Goal: Complete application form

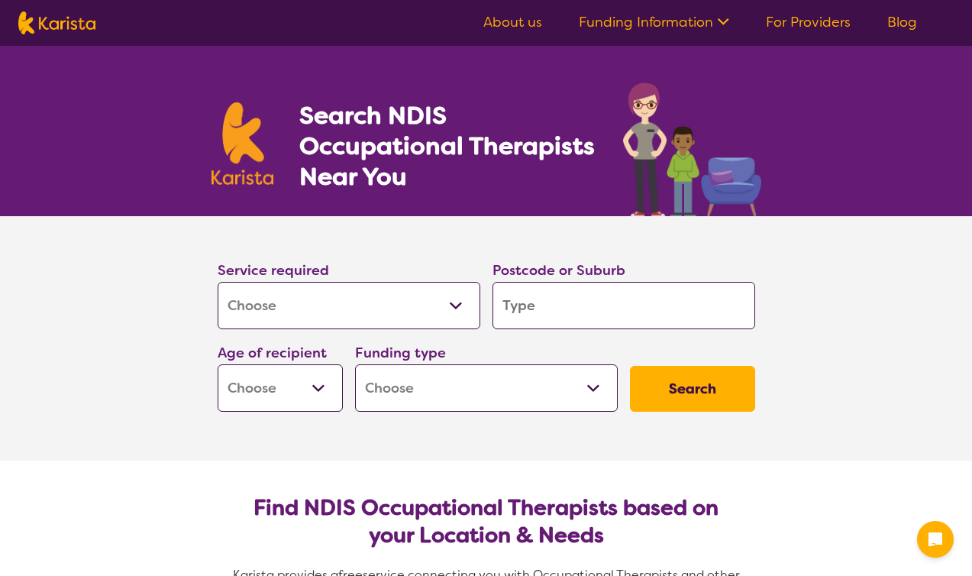
select select "[MEDICAL_DATA]"
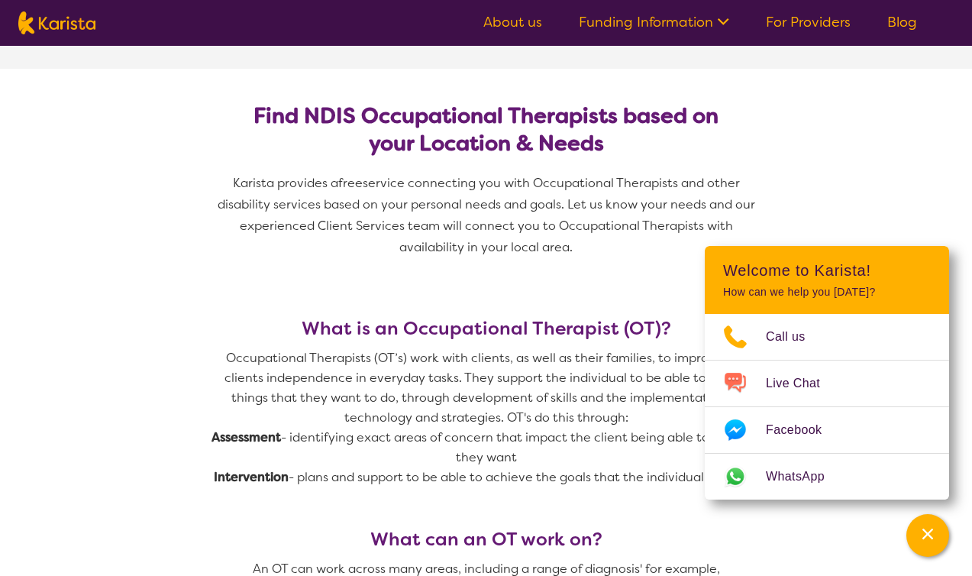
scroll to position [396, 0]
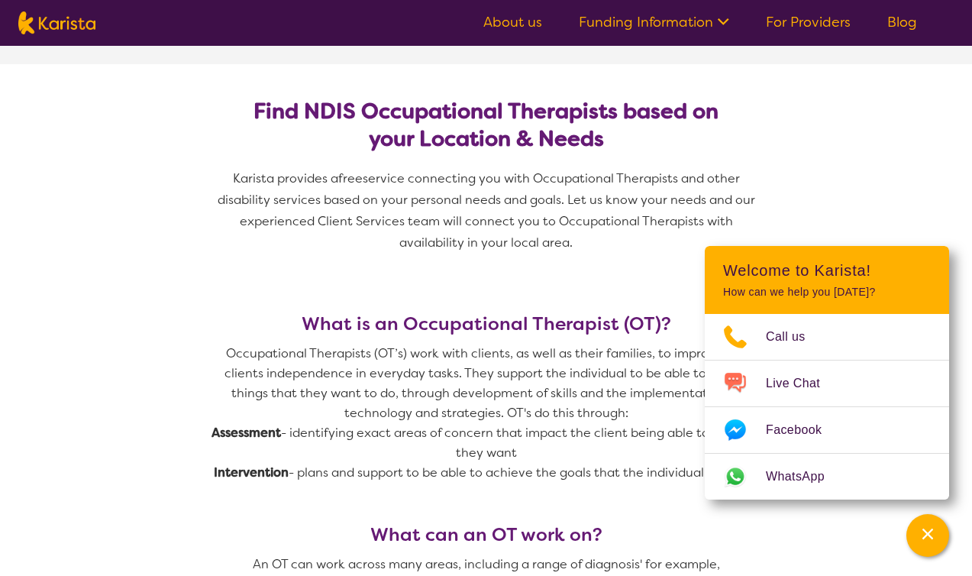
click at [726, 26] on icon at bounding box center [721, 20] width 16 height 16
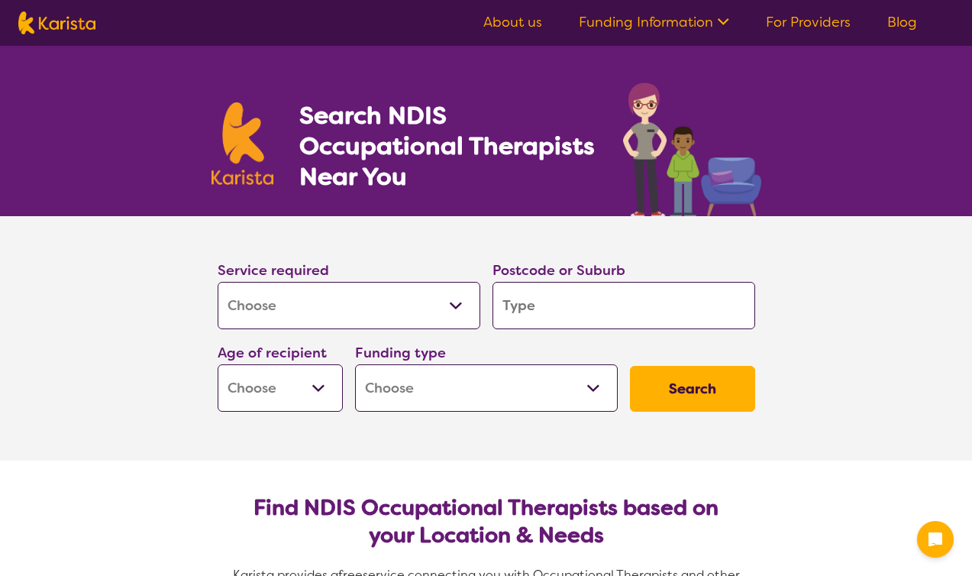
select select "[MEDICAL_DATA]"
click at [338, 309] on select "Allied Health Assistant Assessment (ADHD or Autism) Behaviour support Counselli…" at bounding box center [349, 305] width 263 height 47
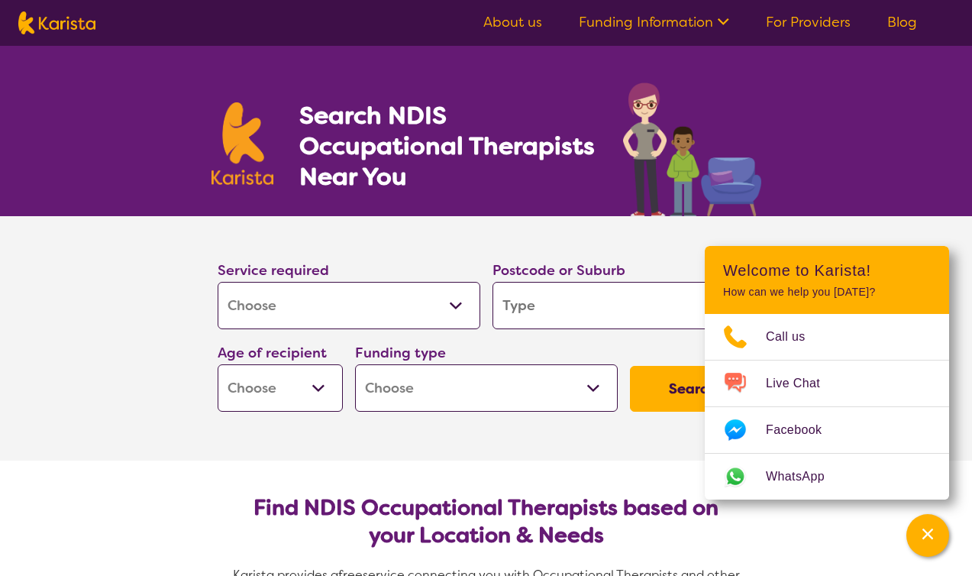
click at [218, 282] on select "Allied Health Assistant Assessment (ADHD or Autism) Behaviour support Counselli…" at bounding box center [349, 305] width 263 height 47
click at [561, 296] on input "search" at bounding box center [624, 305] width 263 height 47
type input "7"
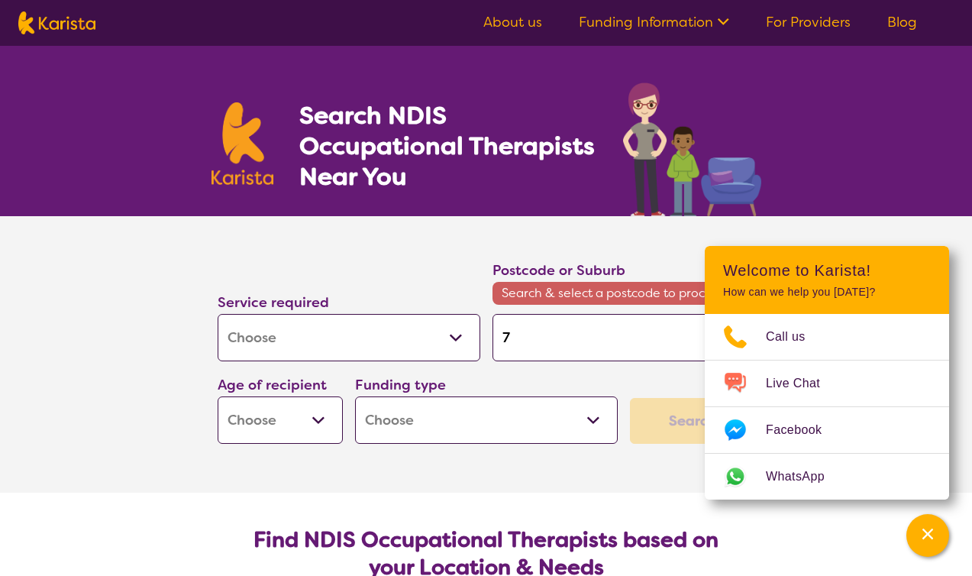
type input "70"
type input "700"
type input "7000"
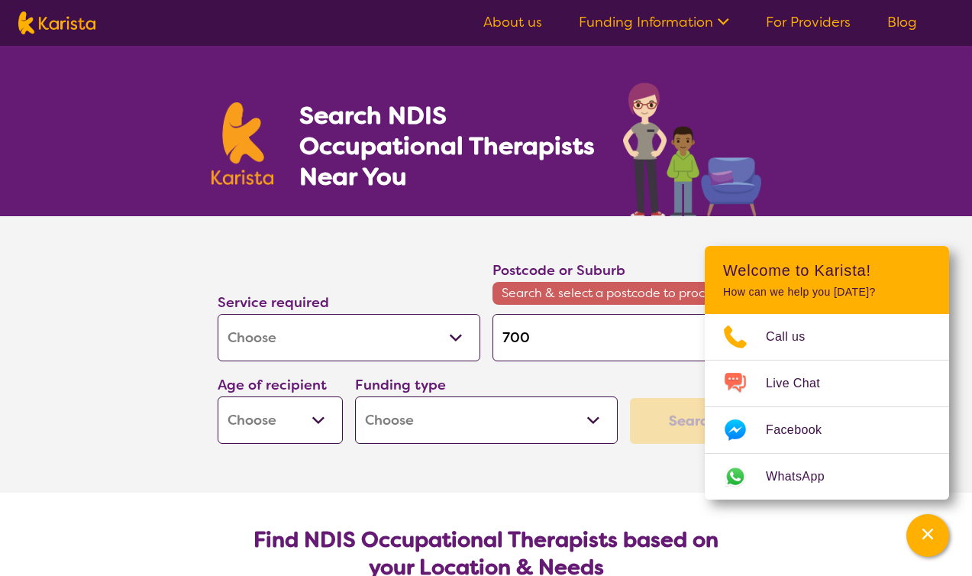
type input "7000"
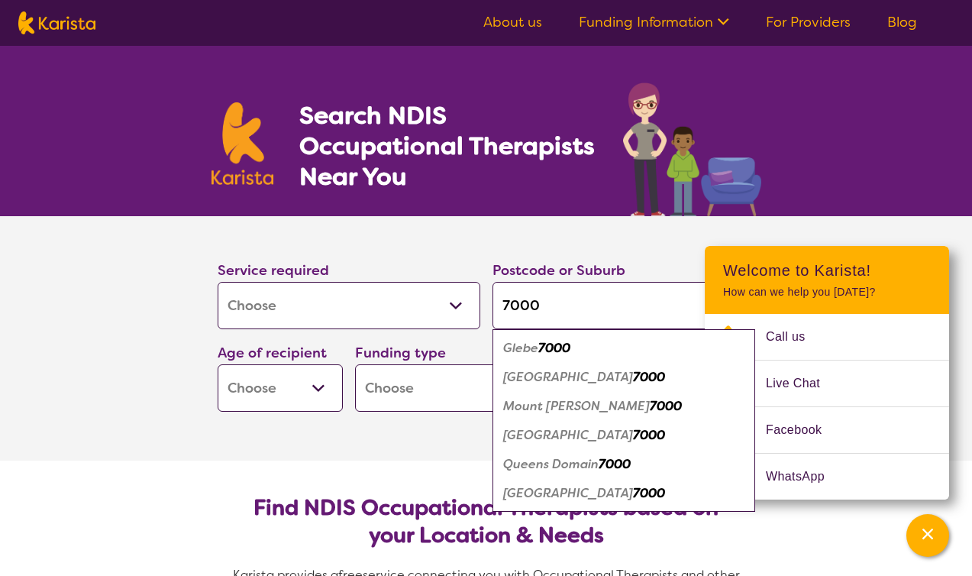
type input "7000"
click at [325, 381] on select "Early Childhood - 0 to 9 Child - 10 to 11 Adolescent - 12 to 17 Adult - 18 to 6…" at bounding box center [280, 387] width 125 height 47
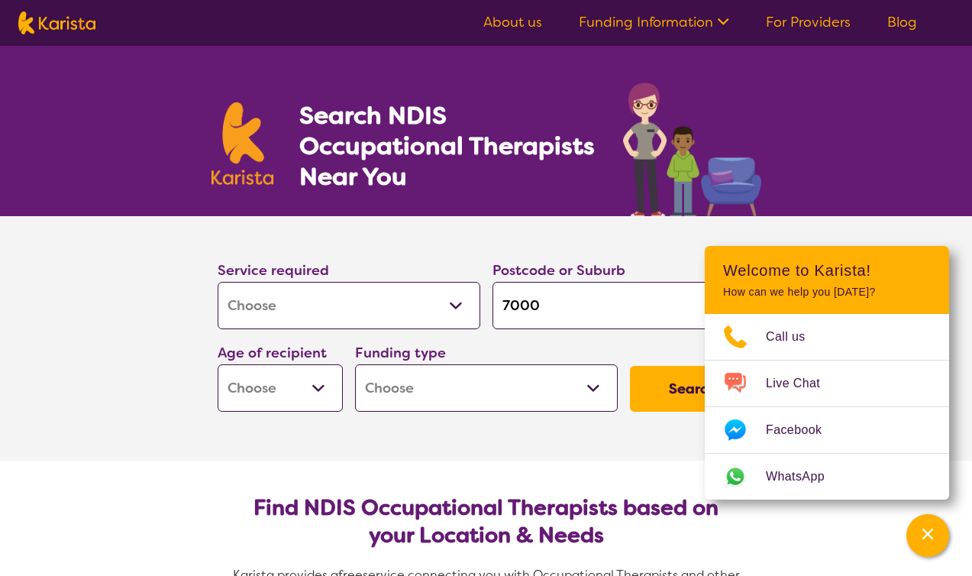
select select "EC"
click at [218, 364] on select "Early Childhood - 0 to 9 Child - 10 to 11 Adolescent - 12 to 17 Adult - 18 to 6…" at bounding box center [280, 387] width 125 height 47
select select "EC"
click at [473, 396] on select "Home Care Package (HCP) National Disability Insurance Scheme (NDIS) I don't know" at bounding box center [486, 387] width 263 height 47
select select "i-don-t-know"
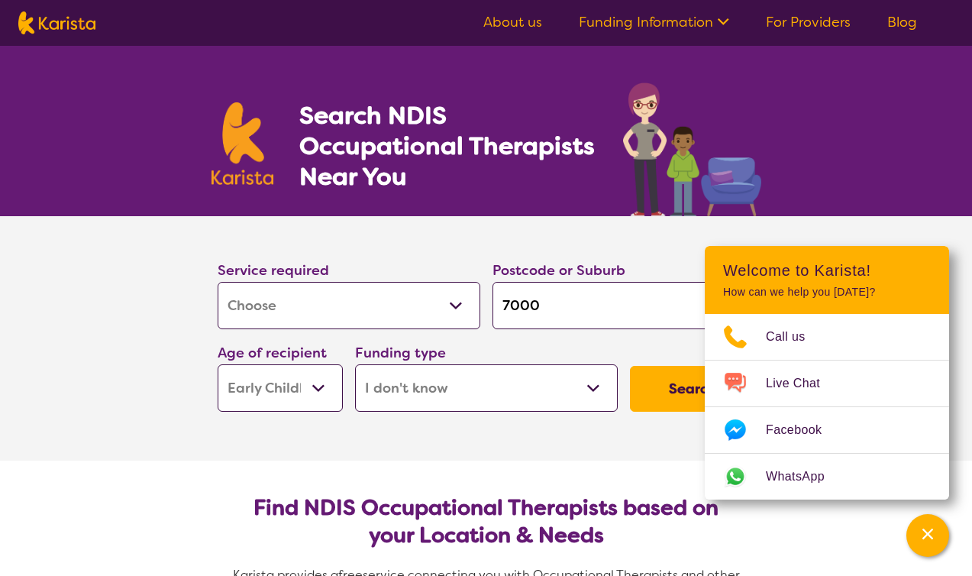
click at [355, 364] on select "Home Care Package (HCP) National Disability Insurance Scheme (NDIS) I don't know" at bounding box center [486, 387] width 263 height 47
select select "i-don-t-know"
click at [669, 396] on button "Search" at bounding box center [692, 389] width 125 height 46
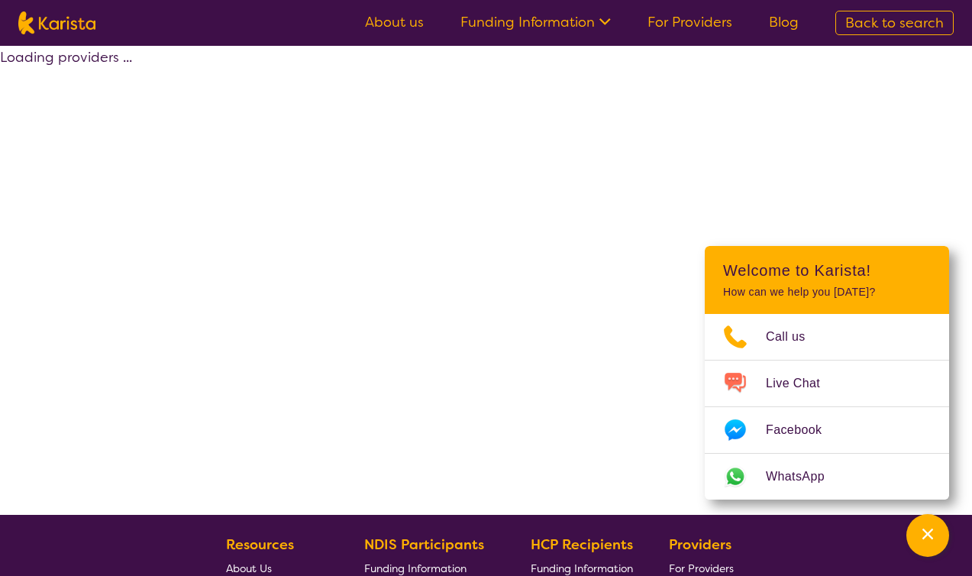
select select "[MEDICAL_DATA]"
select select "EC"
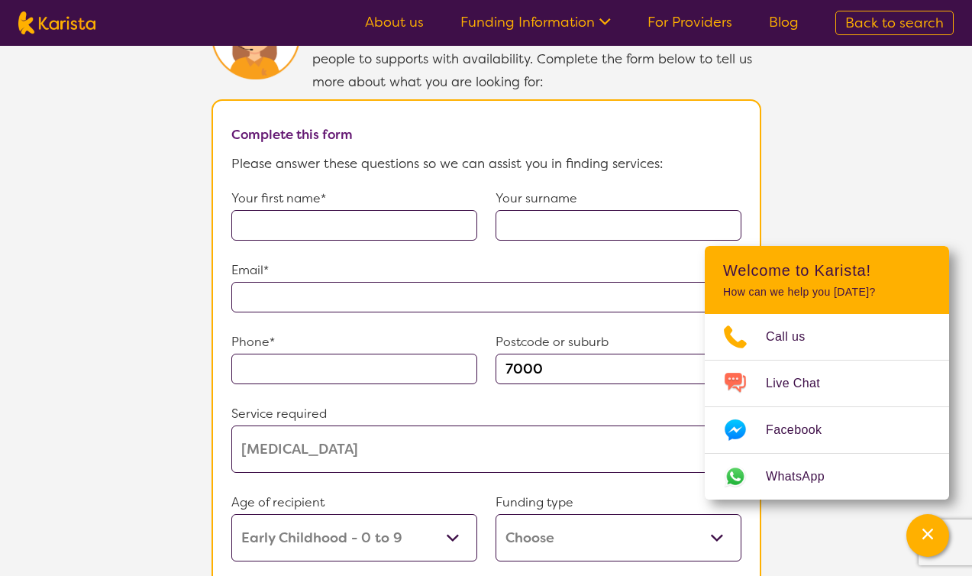
scroll to position [1071, 0]
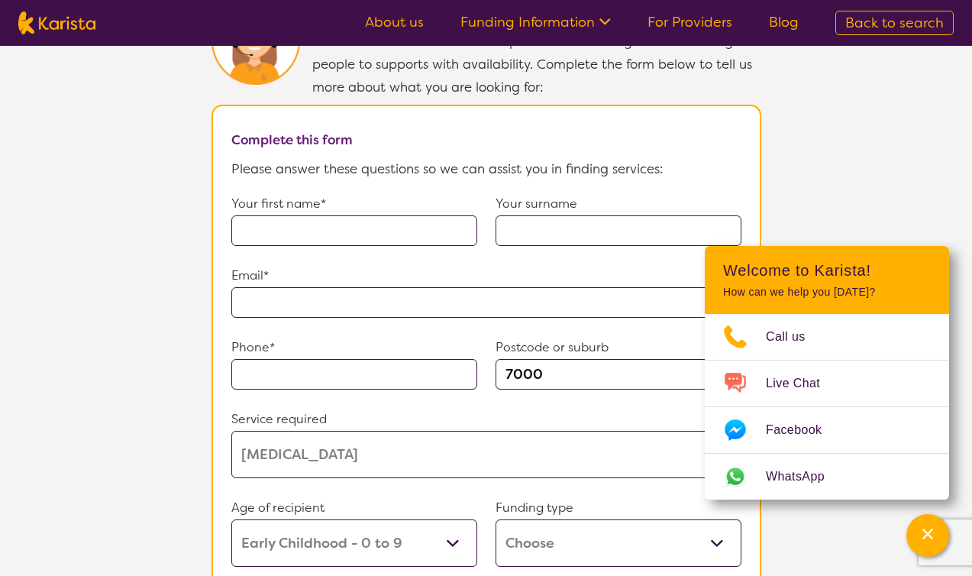
click at [438, 221] on input "text" at bounding box center [354, 230] width 246 height 31
type input "Erika"
click at [546, 221] on input "text" at bounding box center [619, 230] width 246 height 31
type input "Legaspi"
click at [434, 287] on input "text" at bounding box center [486, 302] width 510 height 31
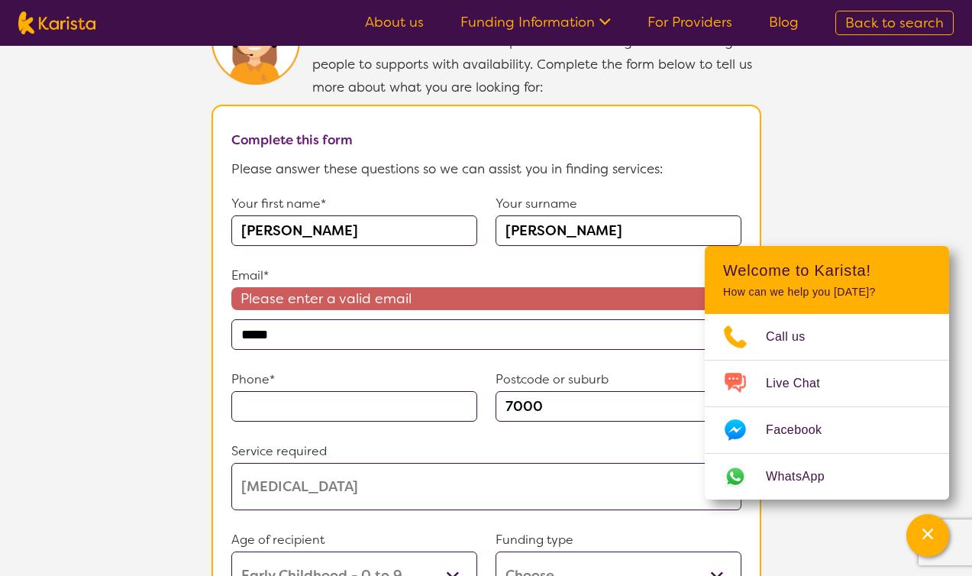
type input "**********"
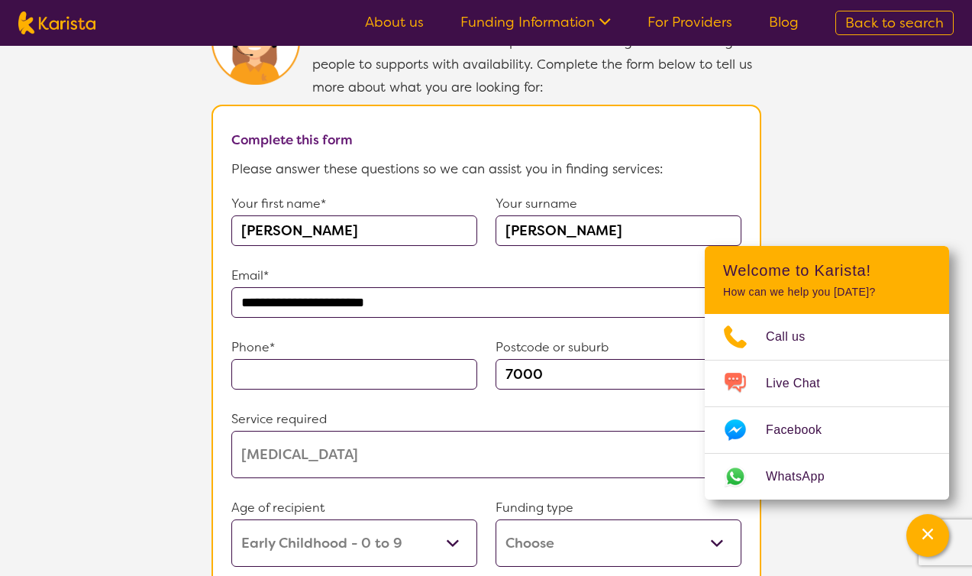
click at [345, 360] on input "text" at bounding box center [354, 374] width 246 height 31
type input "0466107820"
click at [580, 359] on input "7000" at bounding box center [619, 374] width 246 height 31
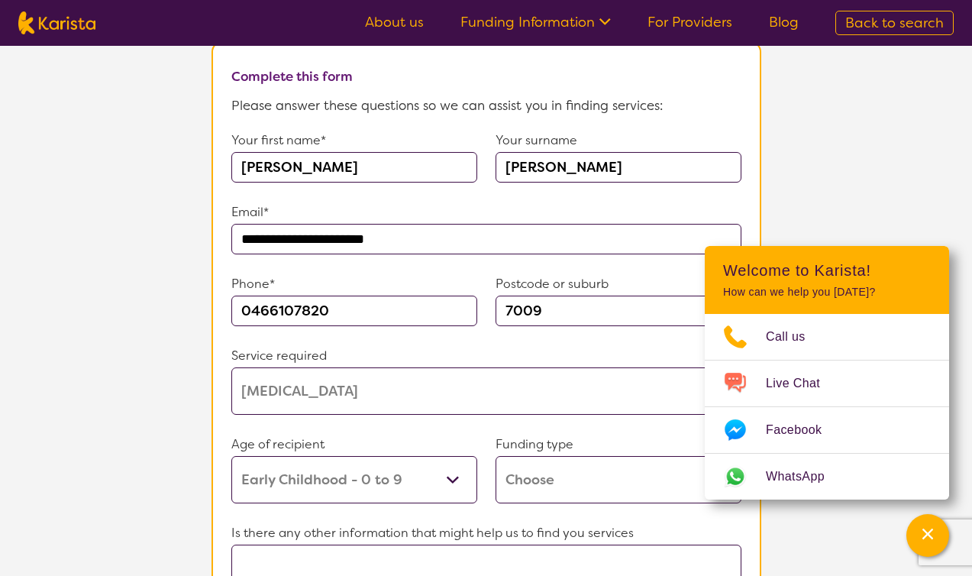
scroll to position [1254, 0]
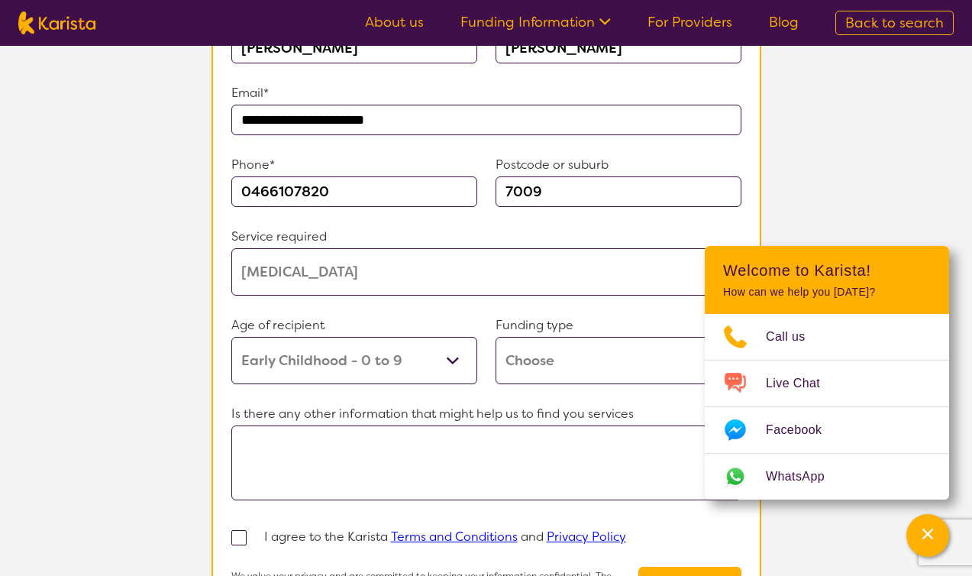
type input "7009"
click at [553, 354] on select "Home Care Package (HCP) Home Care Package - Level 1 Home Care Package - Level 2…" at bounding box center [619, 360] width 246 height 47
select select "i-don-t-know"
click at [496, 337] on select "Home Care Package (HCP) Home Care Package - Level 1 Home Care Package - Level 2…" at bounding box center [619, 360] width 246 height 47
click at [437, 456] on textarea at bounding box center [486, 462] width 510 height 75
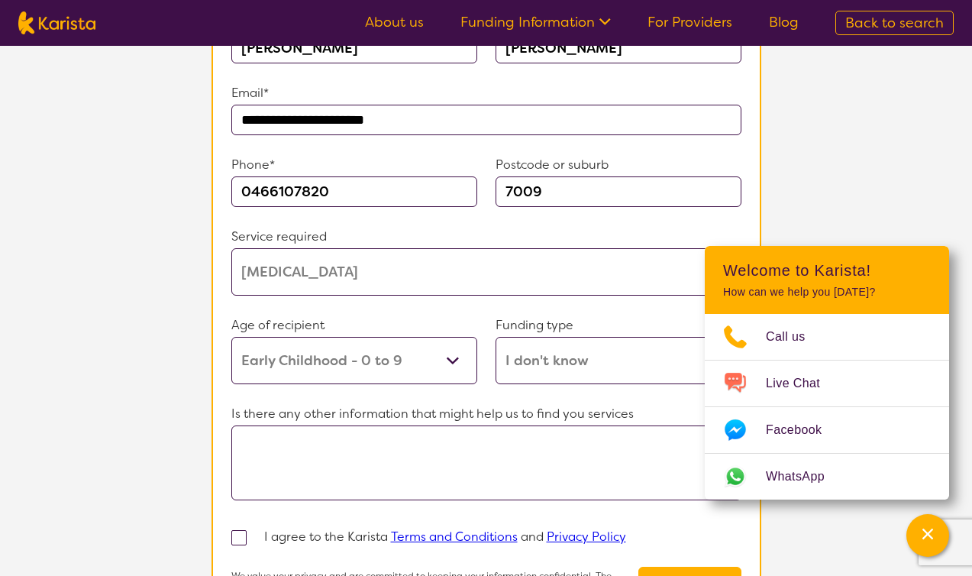
paste textarea "Hi, I would like to inquire if you are currently accepting new clients. My son,…"
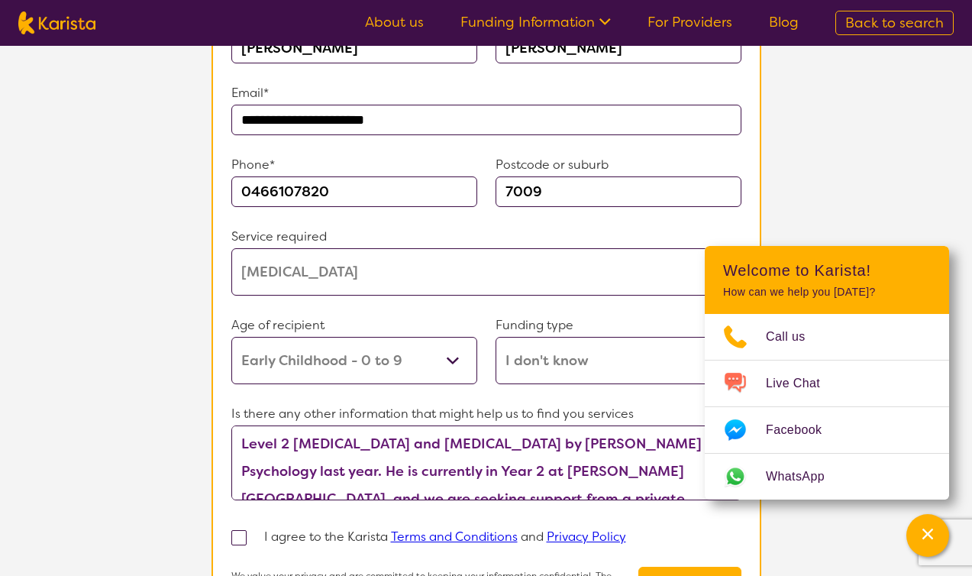
scroll to position [165, 0]
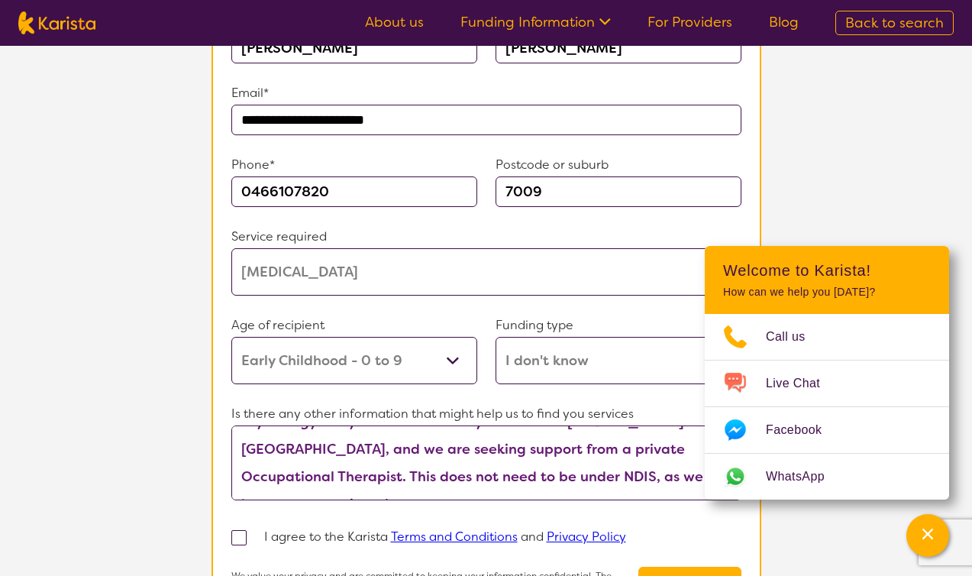
type textarea "Hi, I would like to inquire if you are currently accepting new clients. My son,…"
click at [240, 530] on span at bounding box center [238, 537] width 15 height 15
click at [254, 532] on input "checkbox" at bounding box center [259, 537] width 10 height 10
checkbox input "true"
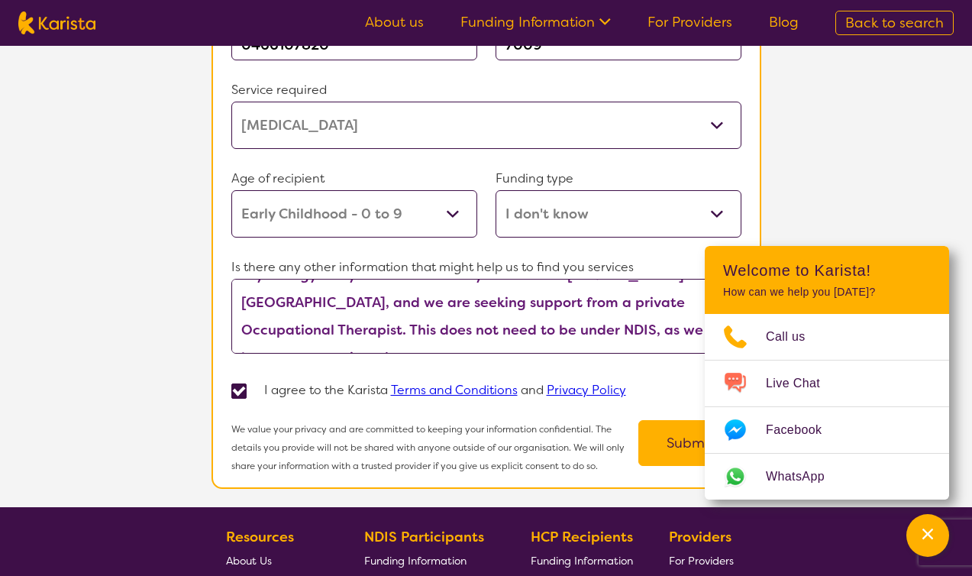
scroll to position [1401, 0]
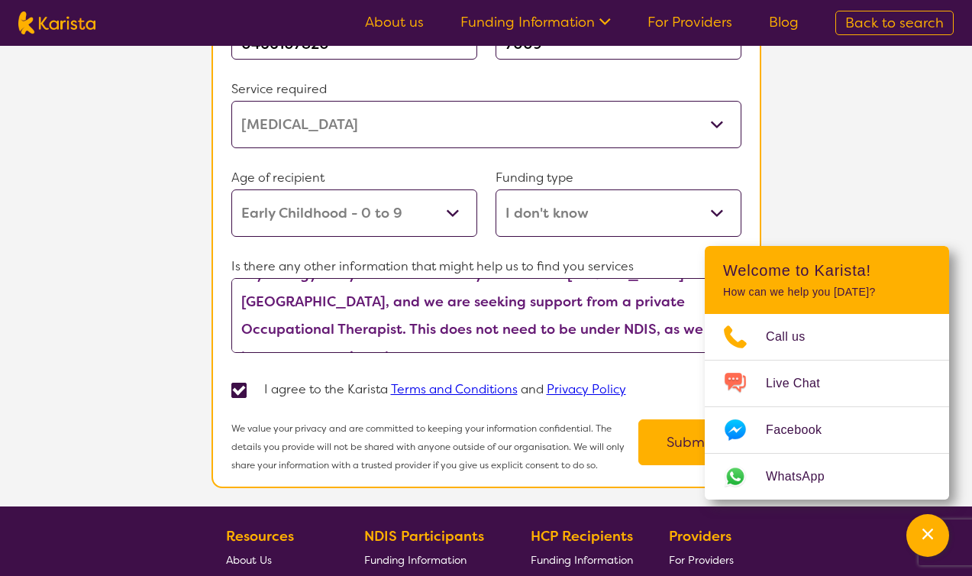
click at [664, 435] on button "Submit" at bounding box center [689, 442] width 103 height 46
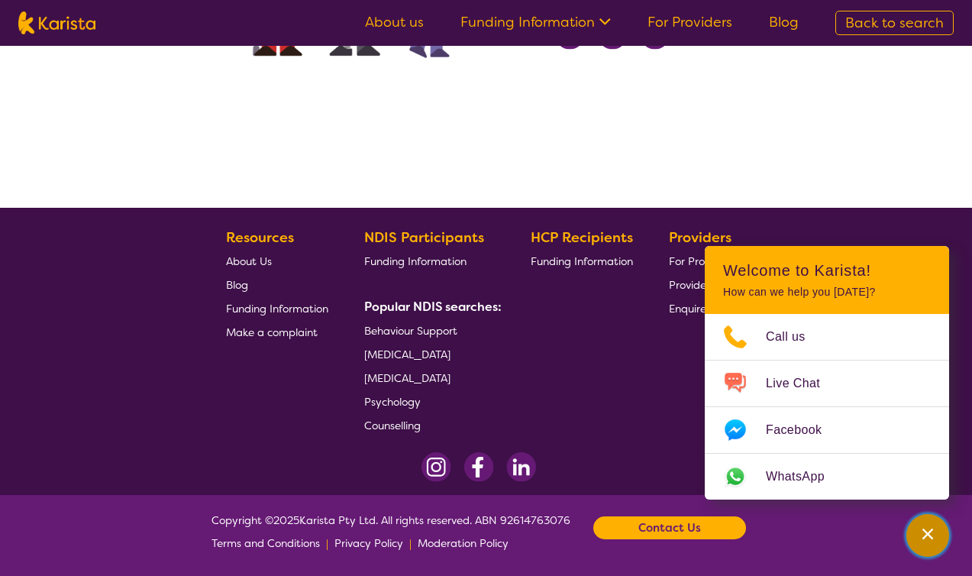
click at [925, 524] on div "Channel Menu" at bounding box center [928, 536] width 31 height 34
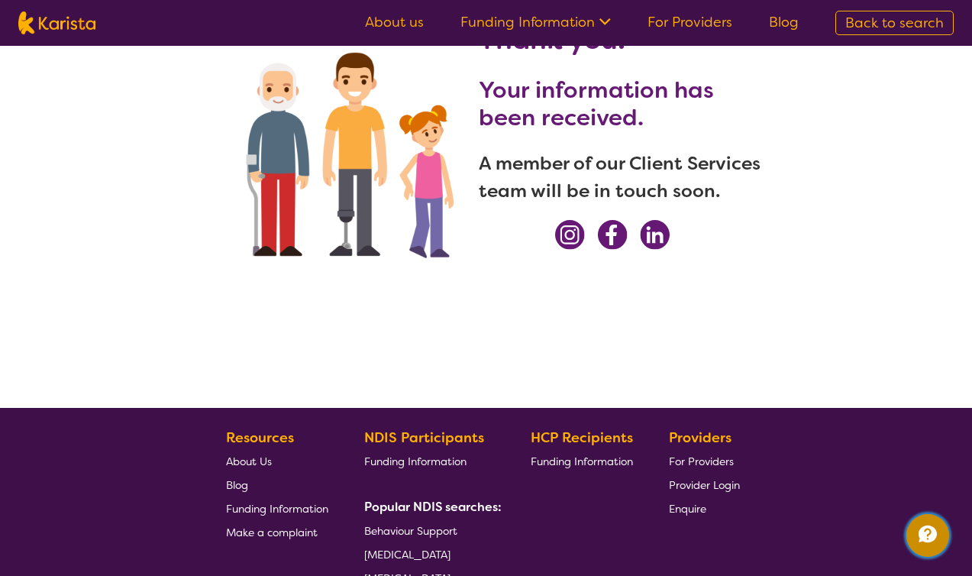
scroll to position [0, 0]
